Goal: Information Seeking & Learning: Learn about a topic

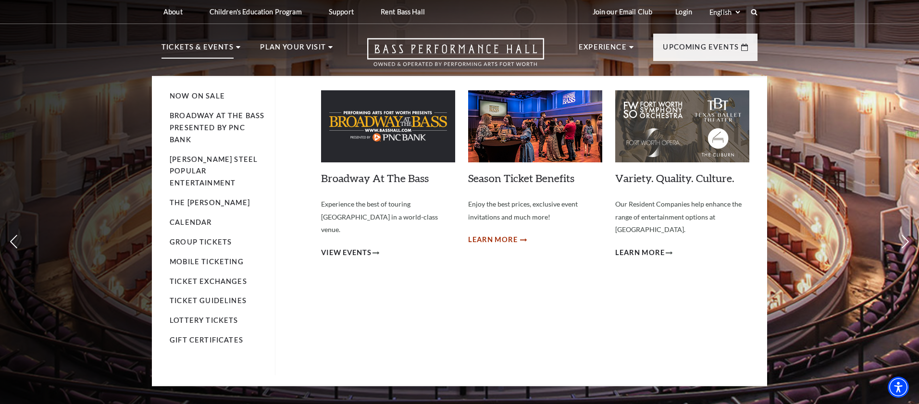
click at [499, 236] on span "Learn More" at bounding box center [492, 240] width 49 height 12
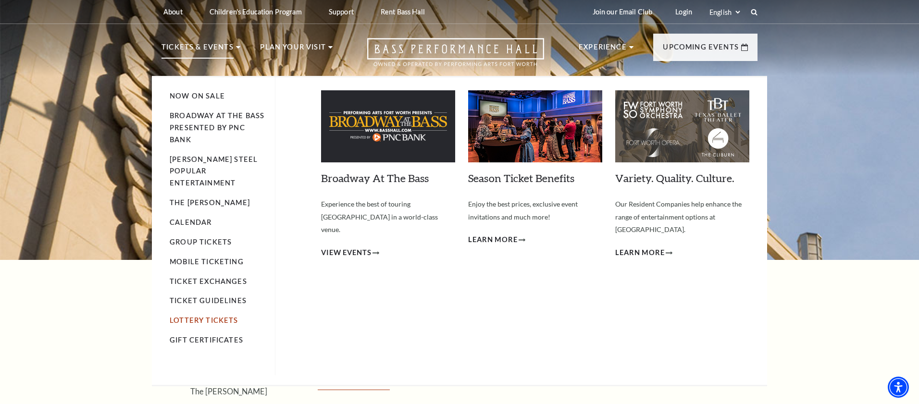
click at [192, 316] on link "Lottery Tickets" at bounding box center [204, 320] width 69 height 8
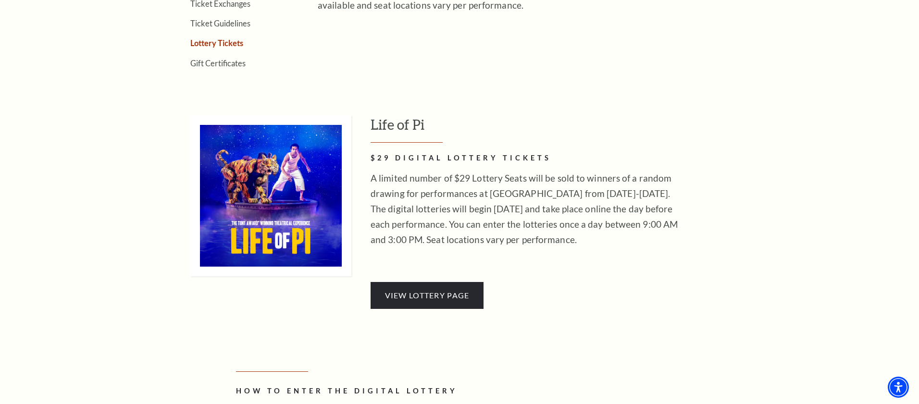
scroll to position [472, 0]
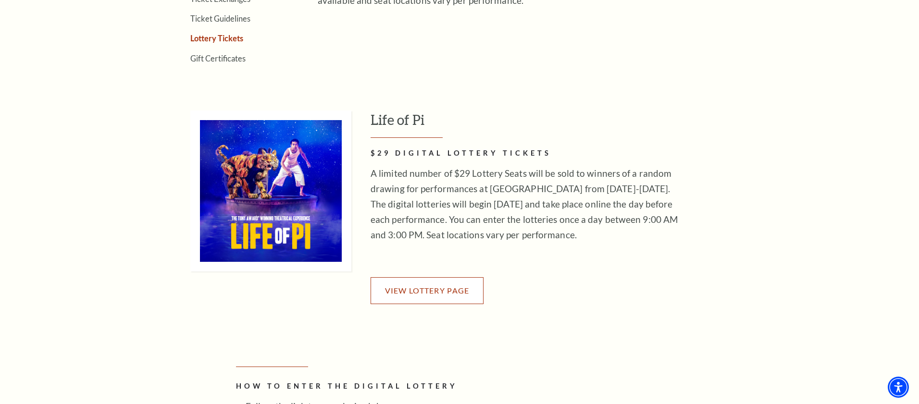
click at [420, 282] on link "View Lottery Page" at bounding box center [426, 290] width 113 height 27
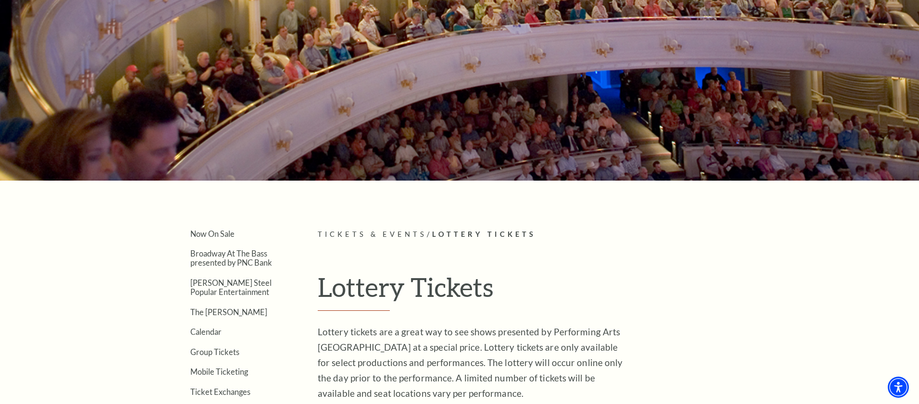
scroll to position [0, 0]
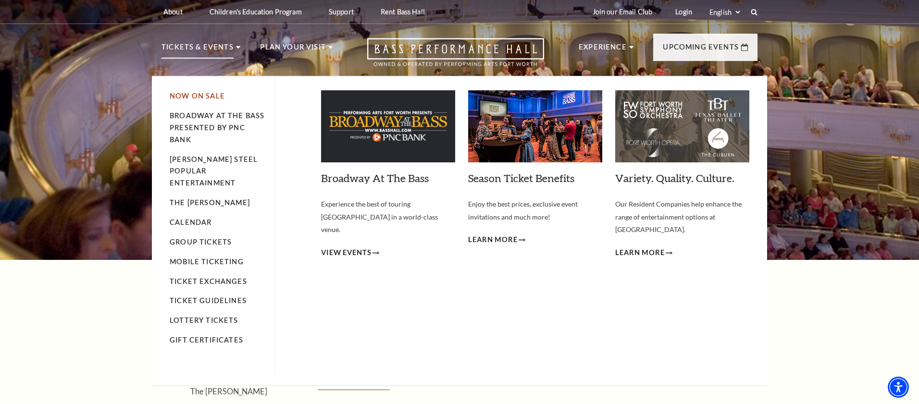
click at [182, 94] on link "Now On Sale" at bounding box center [197, 96] width 55 height 8
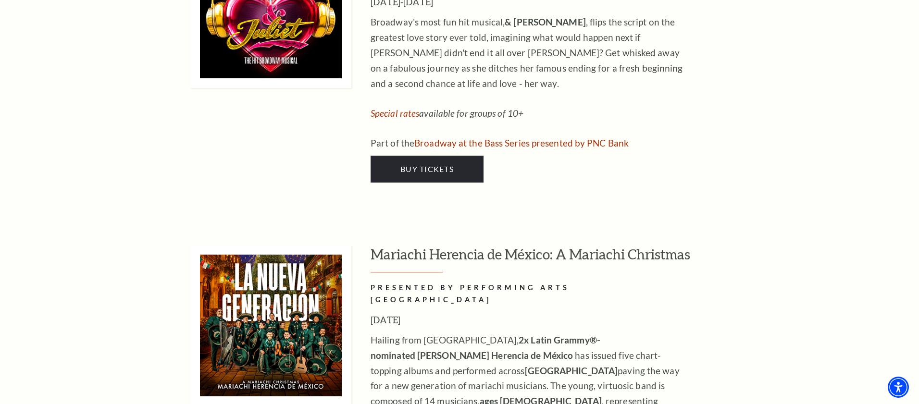
scroll to position [3207, 0]
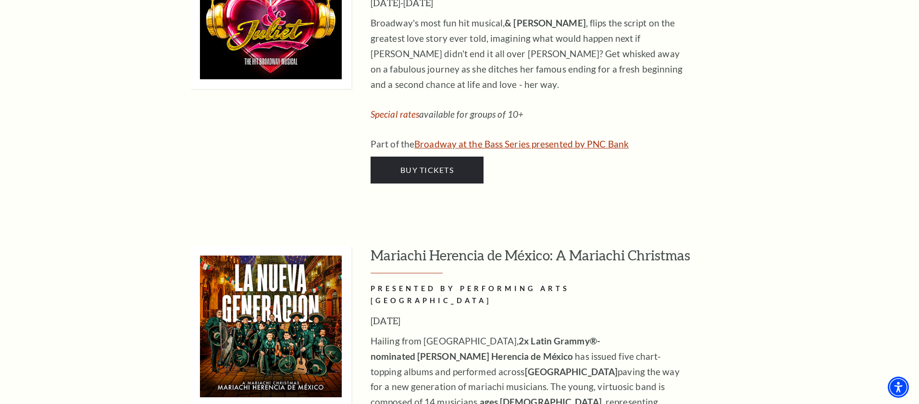
click at [453, 138] on link "Broadway at the Bass Series presented by PNC Bank" at bounding box center [521, 143] width 214 height 11
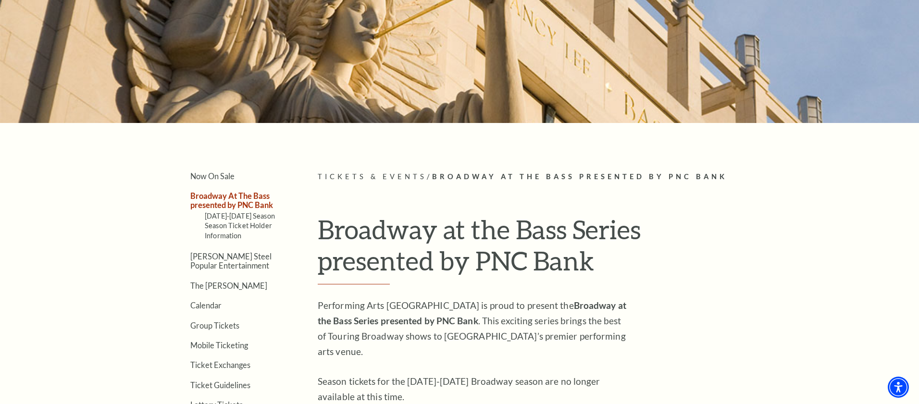
scroll to position [167, 0]
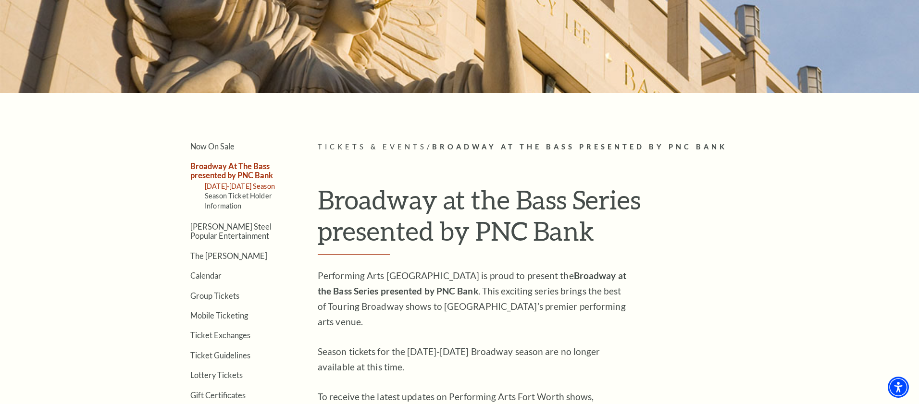
click at [228, 188] on link "[DATE]-[DATE] Season" at bounding box center [240, 186] width 70 height 8
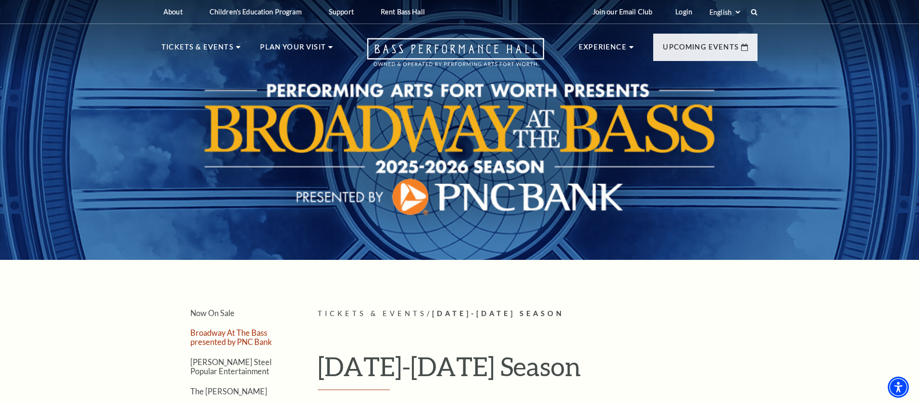
click at [215, 340] on link "Broadway At The Bass presented by PNC Bank" at bounding box center [231, 337] width 82 height 18
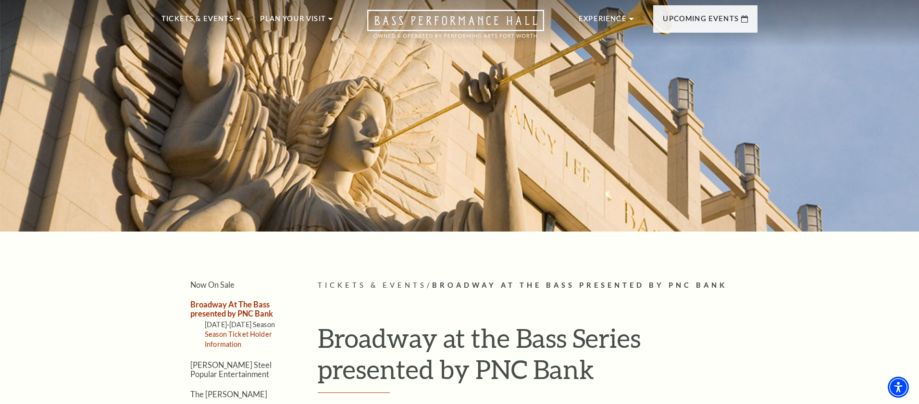
scroll to position [29, 0]
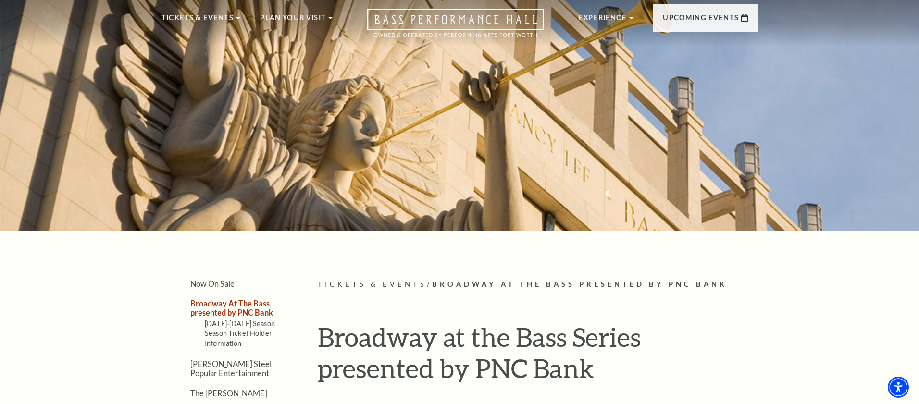
click at [219, 338] on li "Season Ticket Holder Information" at bounding box center [247, 338] width 84 height 21
click at [219, 343] on link "Season Ticket Holder Information" at bounding box center [238, 338] width 67 height 18
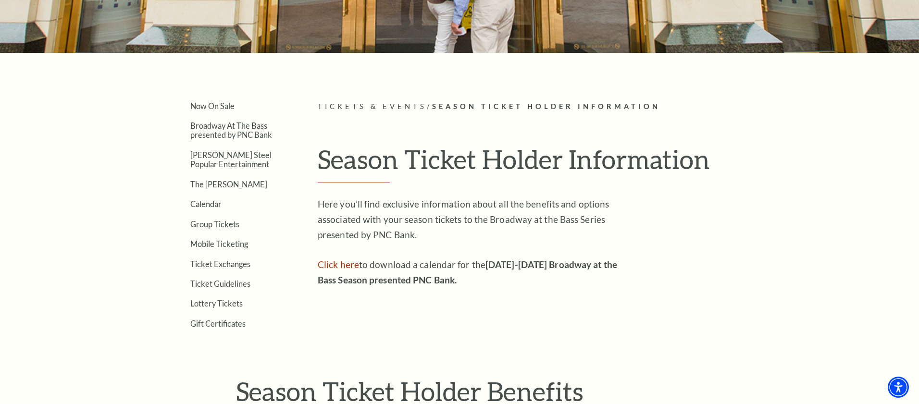
scroll to position [178, 0]
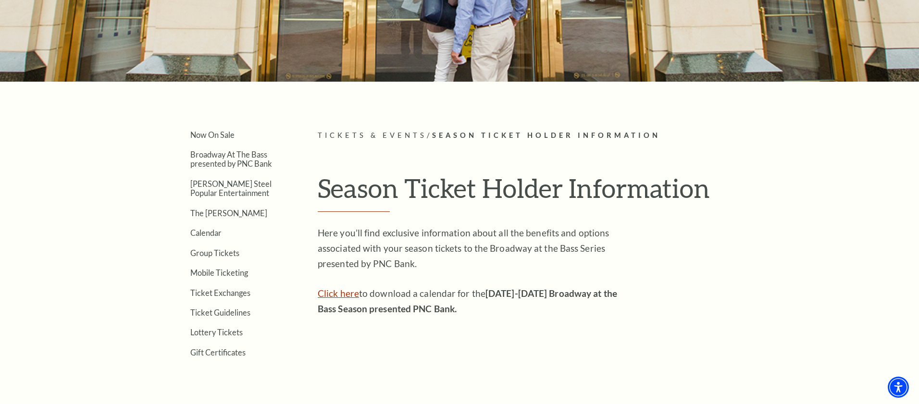
click at [328, 293] on link "Click here" at bounding box center [338, 293] width 41 height 11
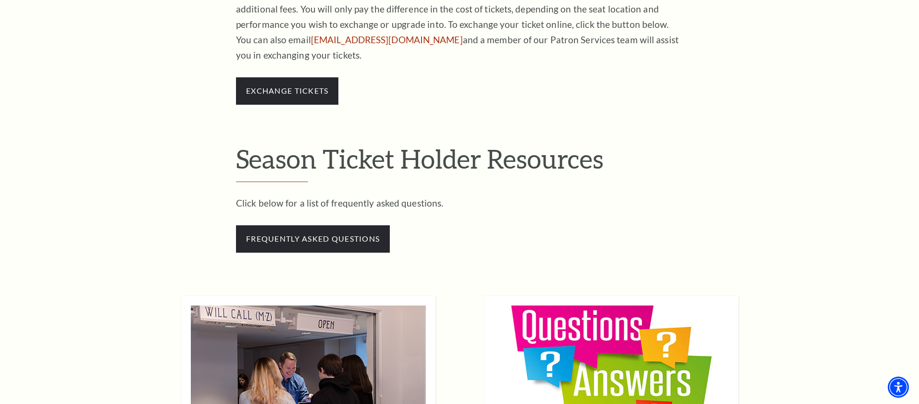
scroll to position [839, 0]
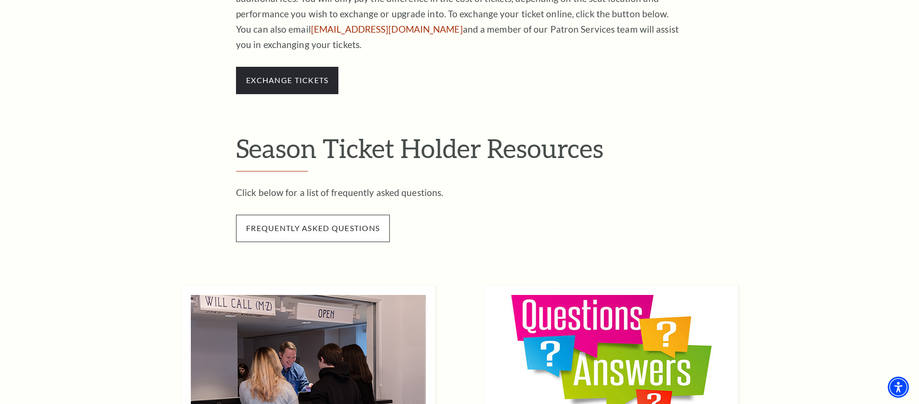
click at [290, 215] on span "frequently asked questions" at bounding box center [313, 228] width 154 height 27
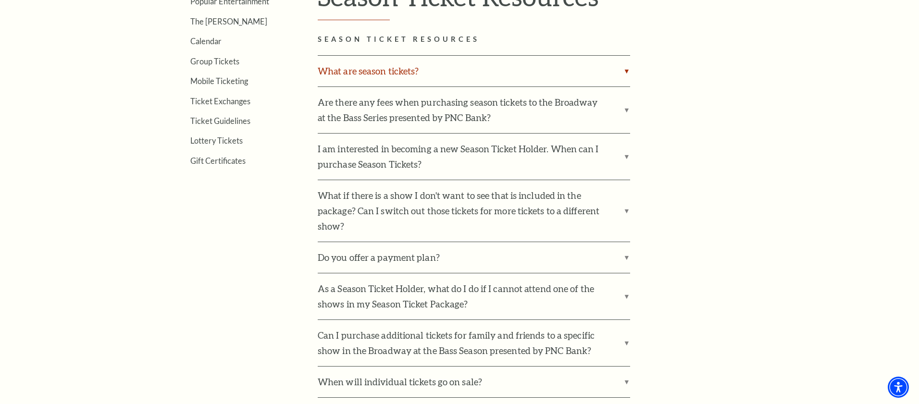
scroll to position [376, 0]
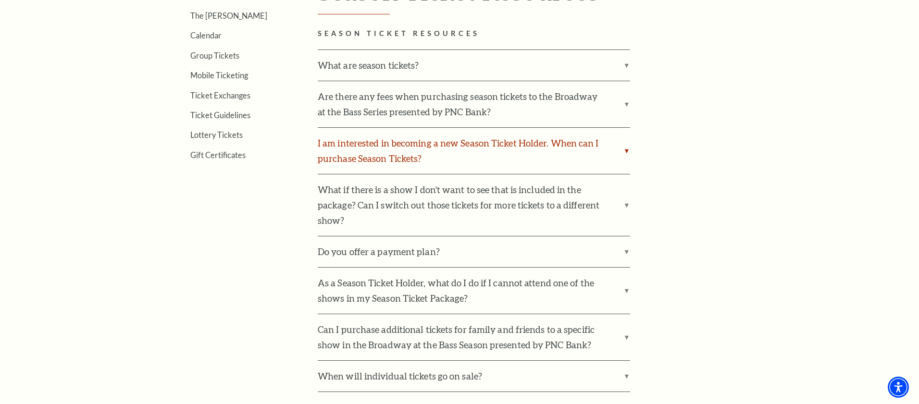
click at [406, 153] on label "I am interested in becoming a new Season Ticket Holder. When can I purchase Sea…" at bounding box center [474, 151] width 312 height 46
click at [0, 0] on input "I am interested in becoming a new Season Ticket Holder. When can I purchase Sea…" at bounding box center [0, 0] width 0 height 0
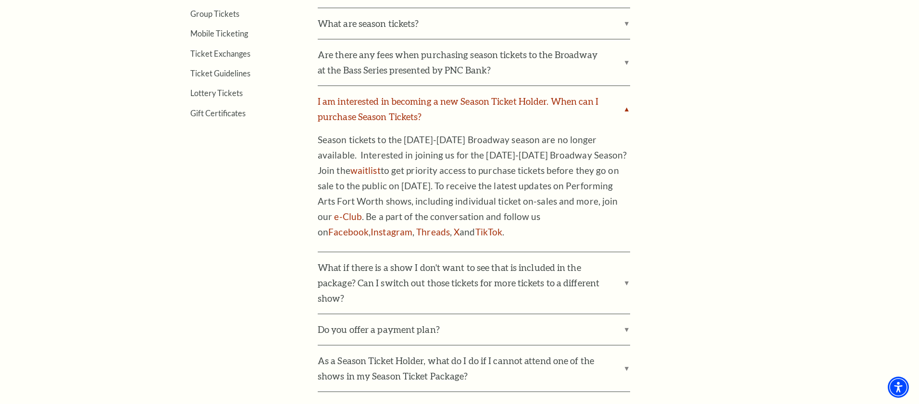
scroll to position [418, 0]
click at [381, 164] on link "waitlist" at bounding box center [365, 169] width 30 height 11
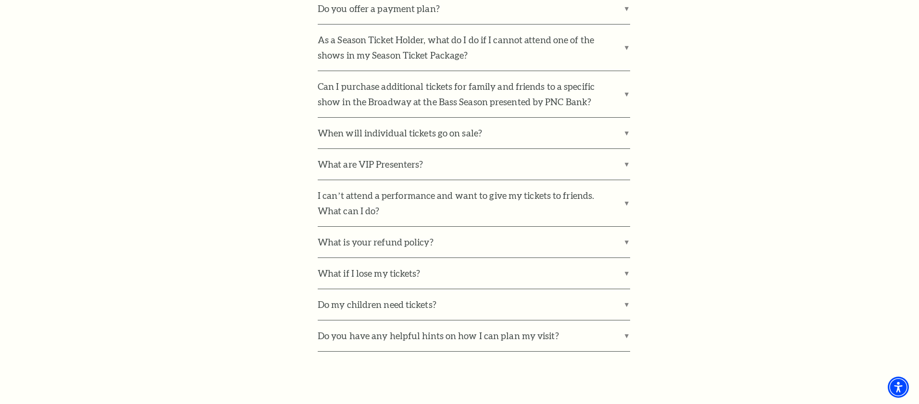
scroll to position [741, 0]
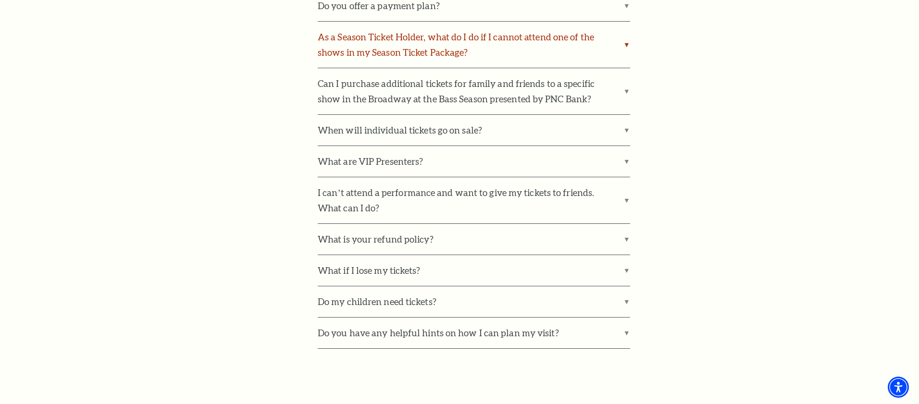
click at [570, 31] on label "As a Season Ticket Holder, what do I do if I cannot attend one of the shows in …" at bounding box center [474, 45] width 312 height 46
click at [0, 0] on input "As a Season Ticket Holder, what do I do if I cannot attend one of the shows in …" at bounding box center [0, 0] width 0 height 0
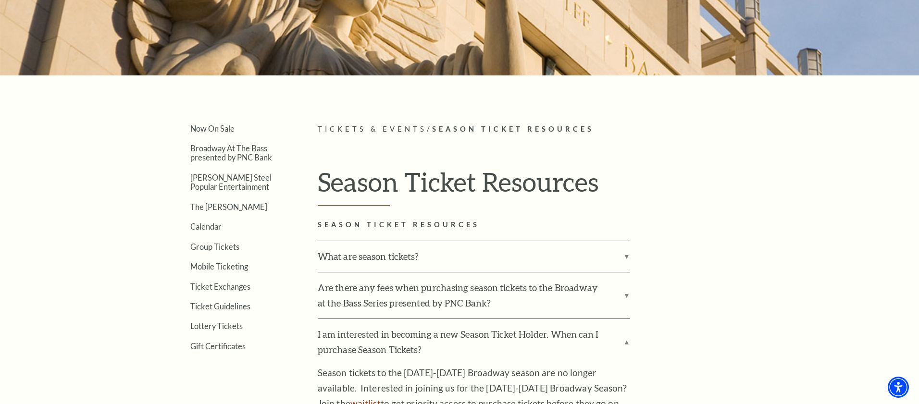
scroll to position [185, 0]
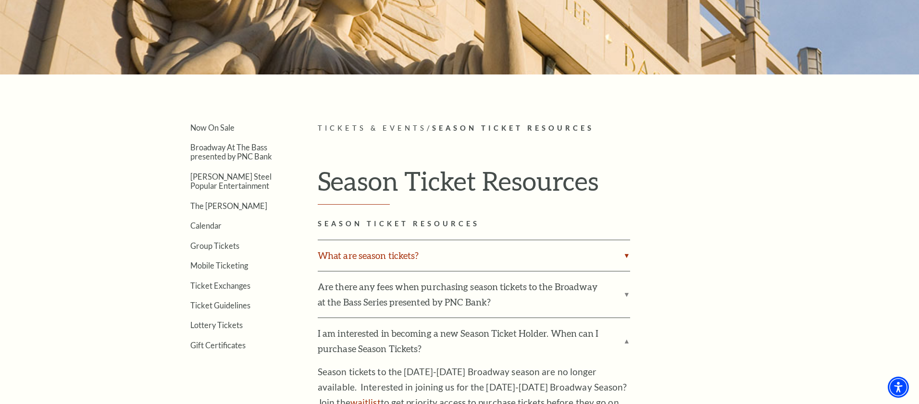
click at [462, 256] on label "What are season tickets?" at bounding box center [474, 255] width 312 height 31
click at [0, 0] on input "What are season tickets?" at bounding box center [0, 0] width 0 height 0
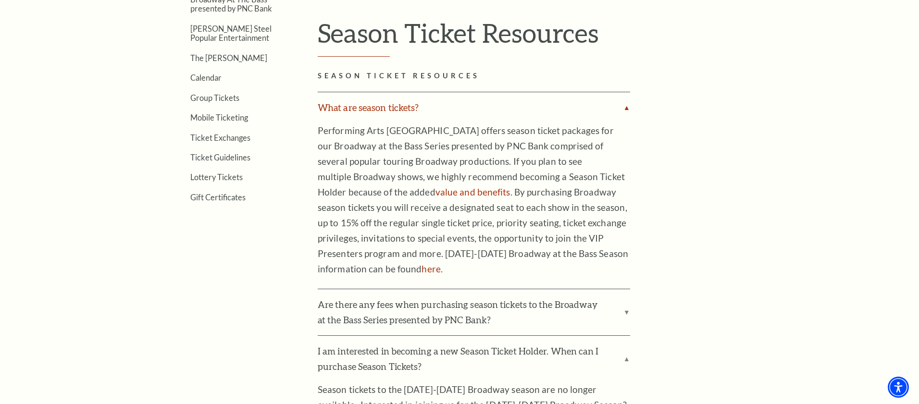
scroll to position [344, 0]
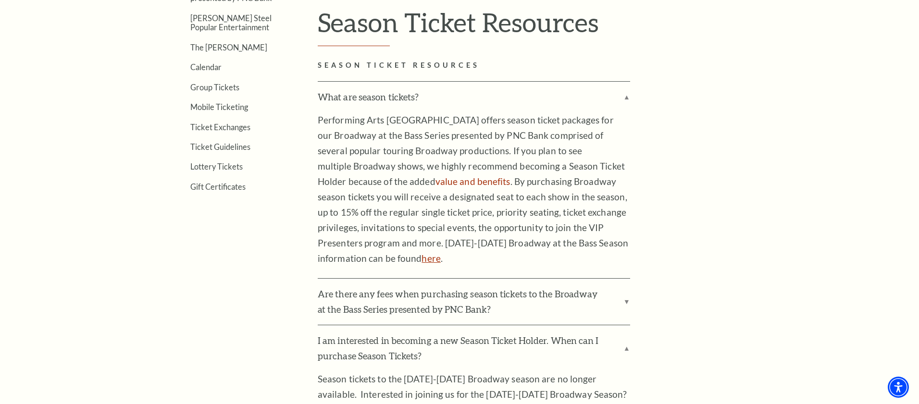
click at [421, 259] on link "here" at bounding box center [430, 258] width 19 height 11
click at [435, 181] on link "value and benefits" at bounding box center [472, 181] width 75 height 11
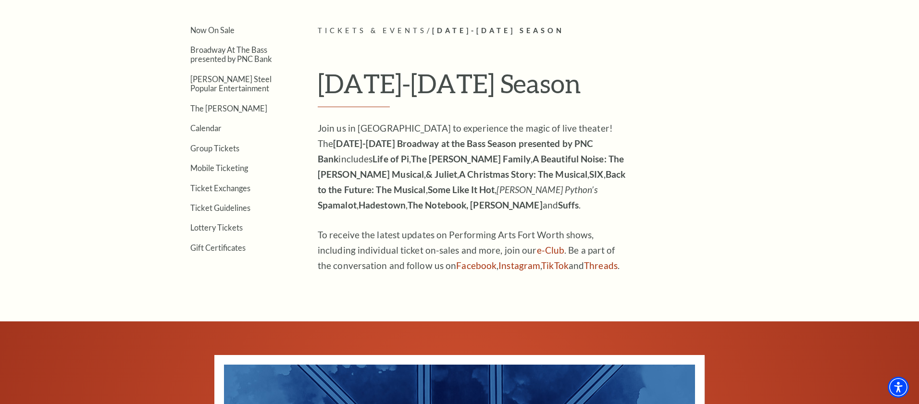
scroll to position [284, 0]
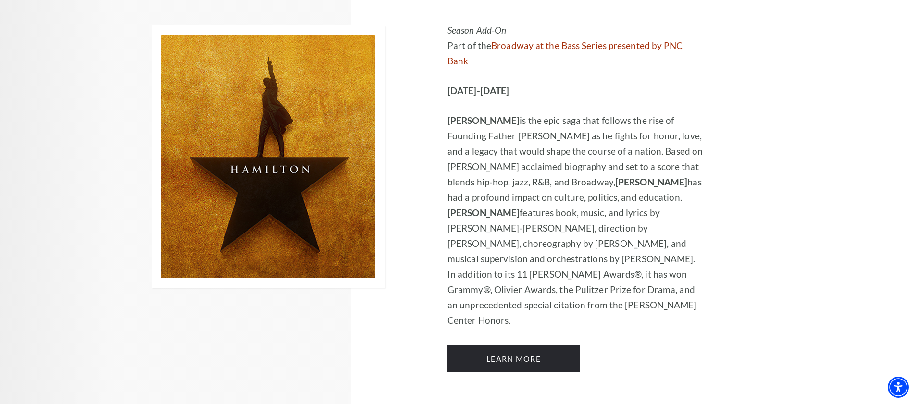
scroll to position [6556, 0]
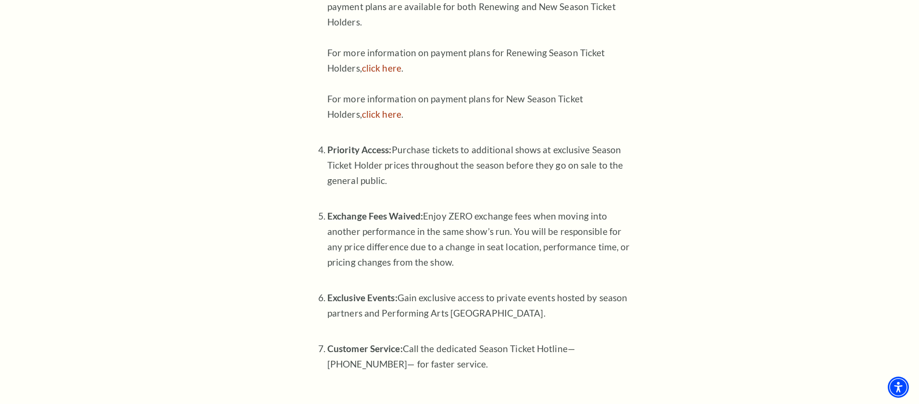
scroll to position [631, 0]
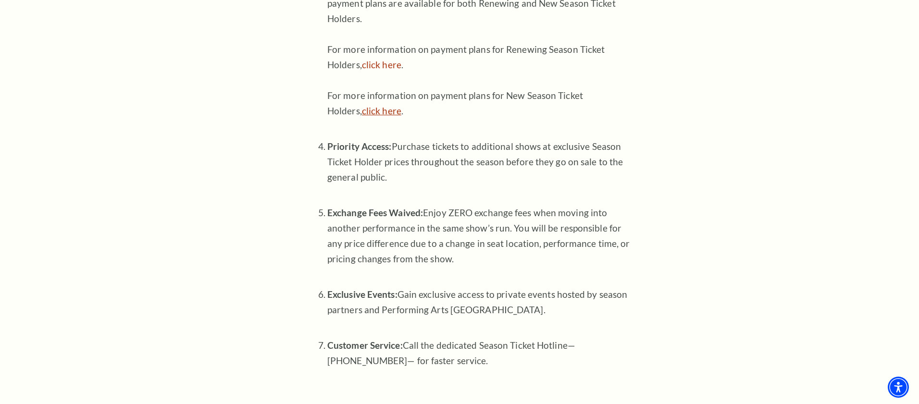
click at [378, 110] on link "click here" at bounding box center [381, 110] width 39 height 11
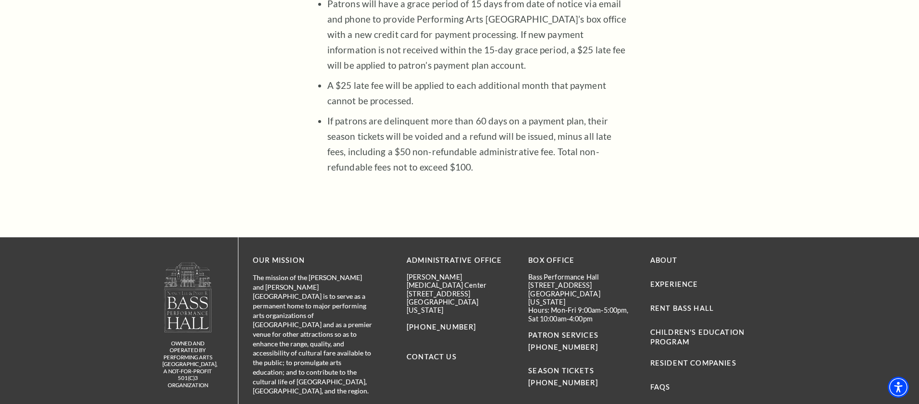
scroll to position [931, 0]
